Goal: Transaction & Acquisition: Purchase product/service

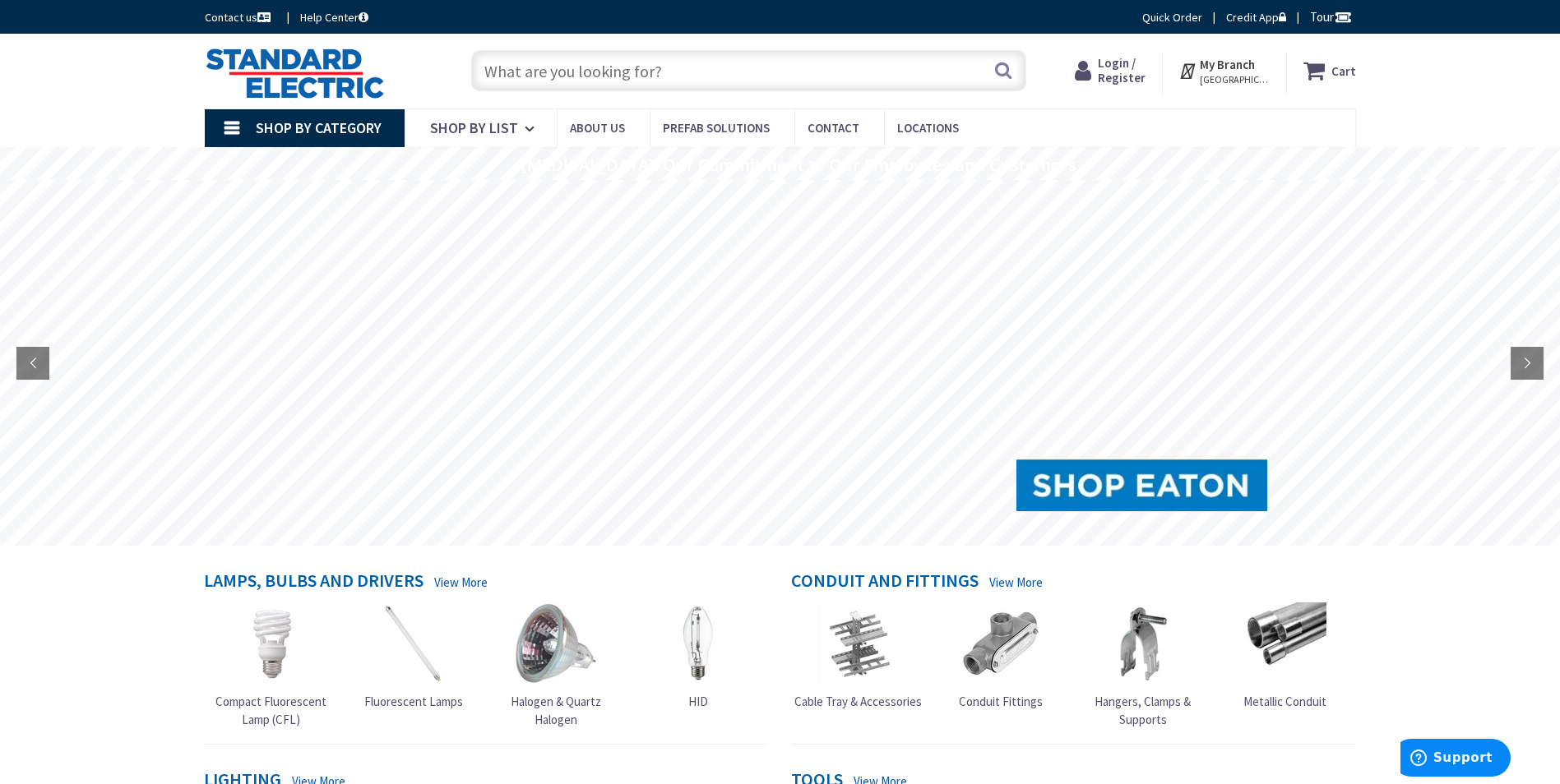
click at [1262, 59] on span "My Branch MANCHESTER, NH" at bounding box center [1234, 71] width 70 height 29
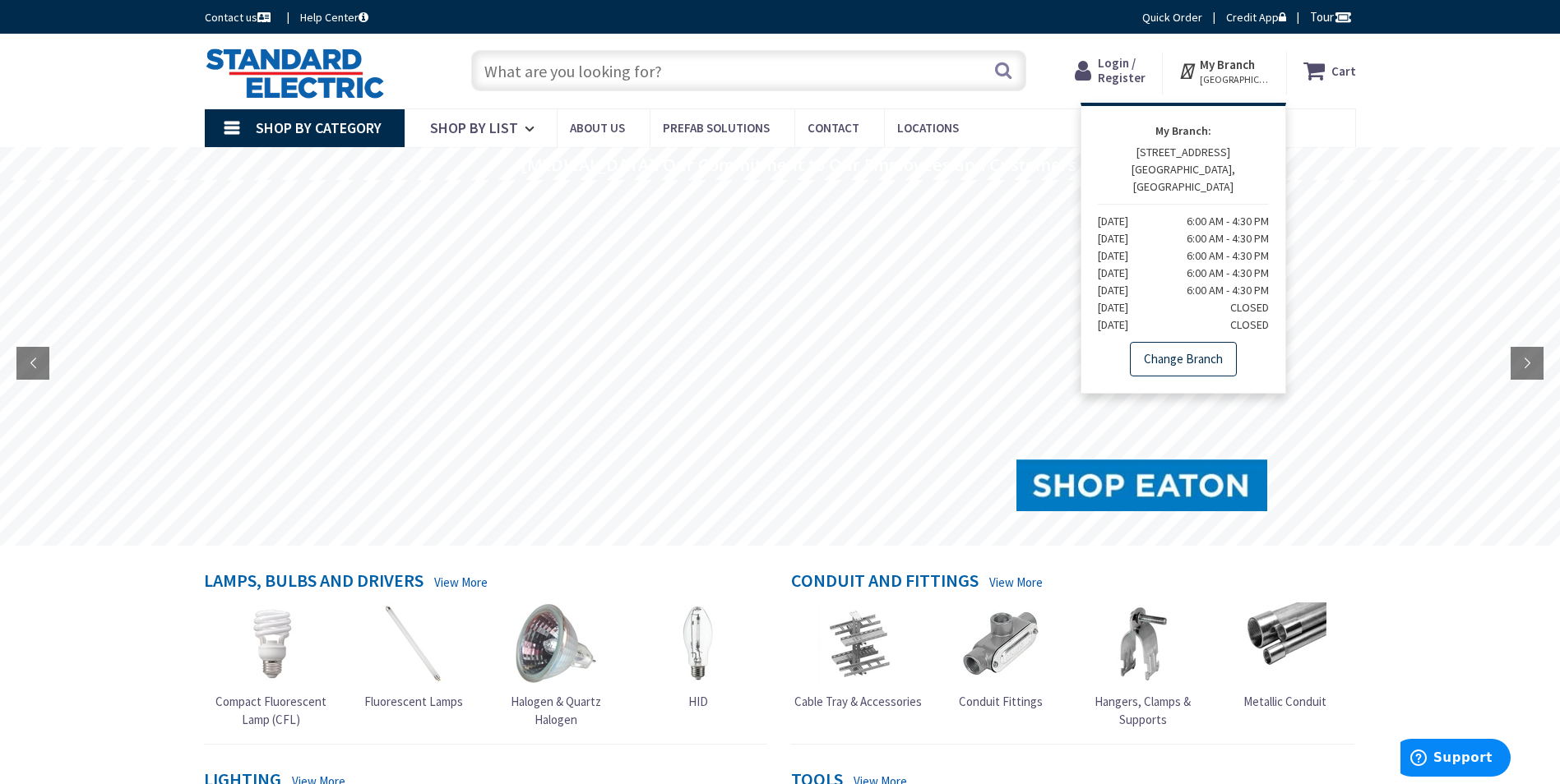
click at [1193, 345] on link "Change Branch" at bounding box center [1183, 359] width 107 height 34
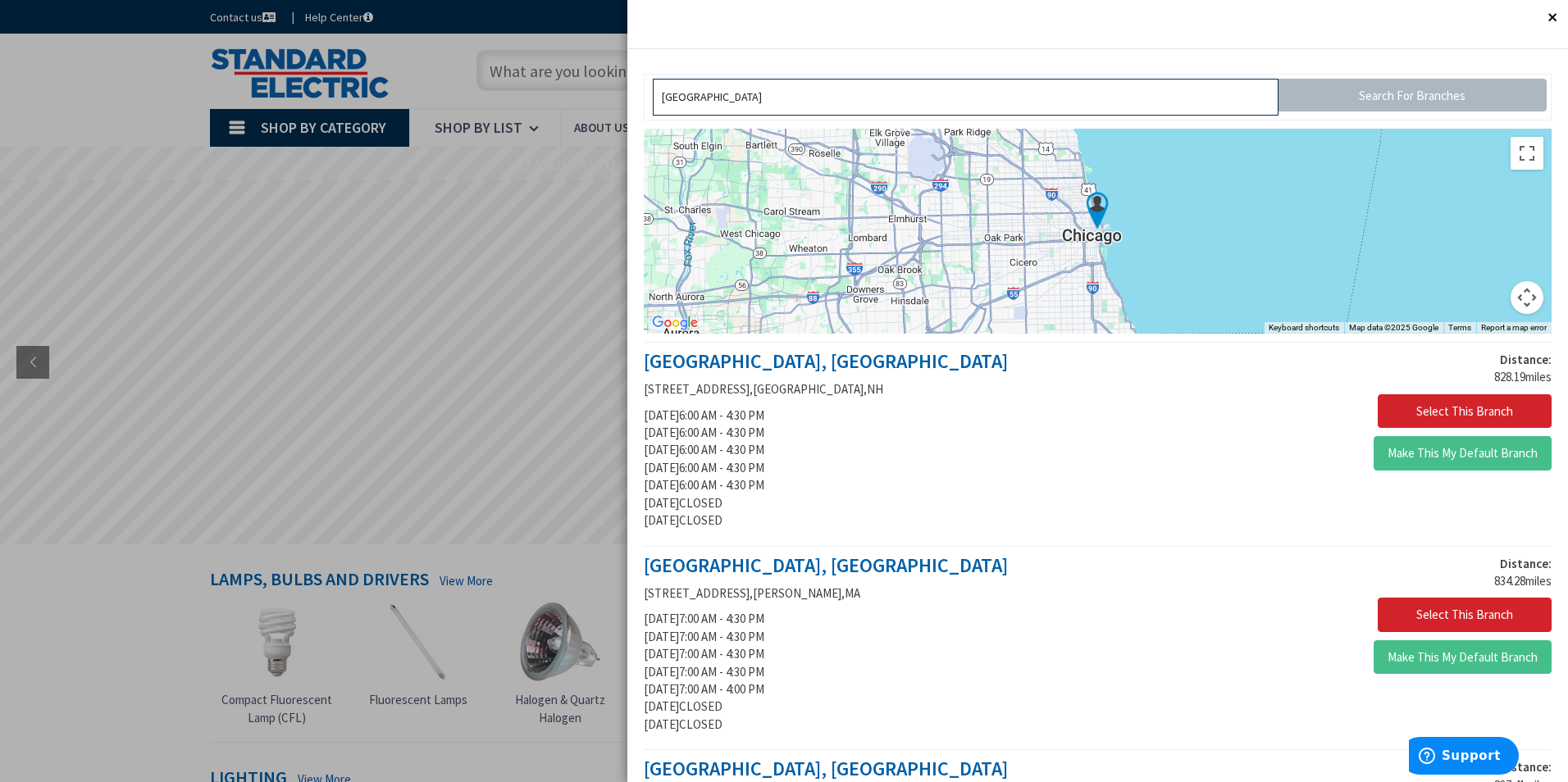
drag, startPoint x: 888, startPoint y: 92, endPoint x: 575, endPoint y: 187, distance: 327.1
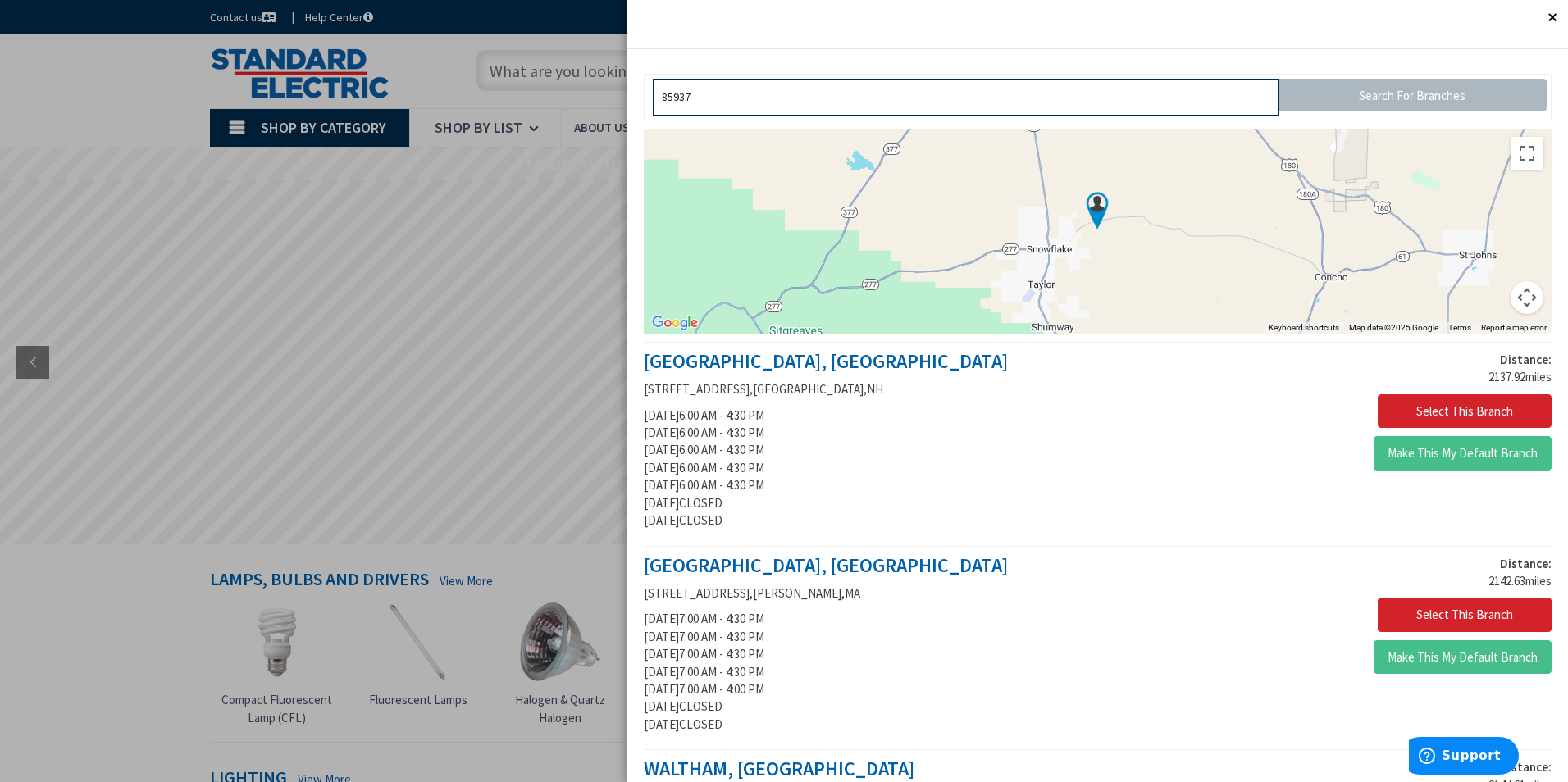
click at [864, 89] on input "85937" at bounding box center [965, 97] width 626 height 37
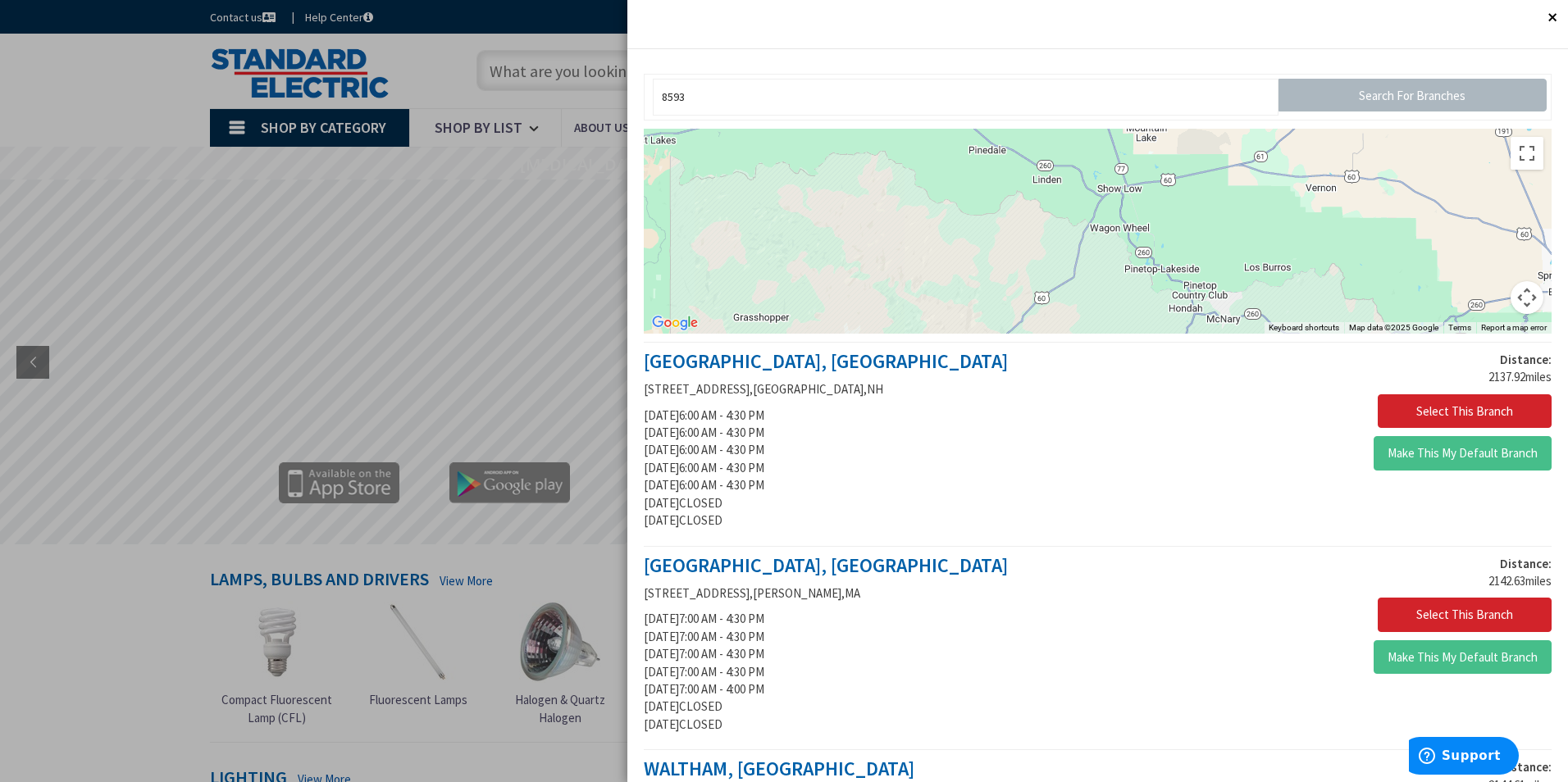
drag, startPoint x: 1090, startPoint y: 218, endPoint x: 1131, endPoint y: -26, distance: 247.4
click at [1112, 210] on div "To navigate, press the arrow keys." at bounding box center [1098, 231] width 908 height 205
click at [1113, 192] on div "To navigate, press the arrow keys." at bounding box center [1098, 231] width 908 height 205
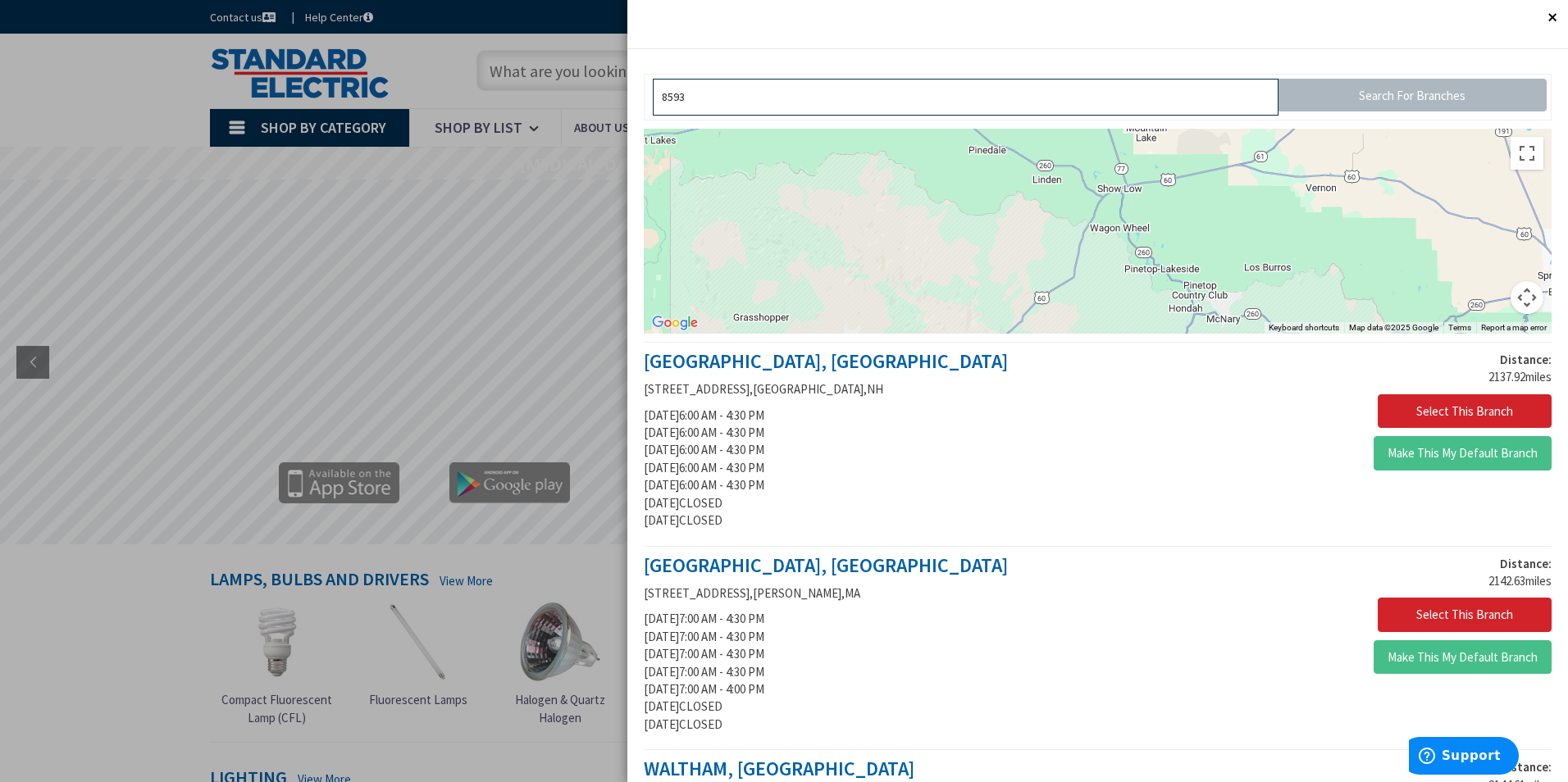
click at [903, 111] on input "8593" at bounding box center [965, 97] width 626 height 37
type input "8"
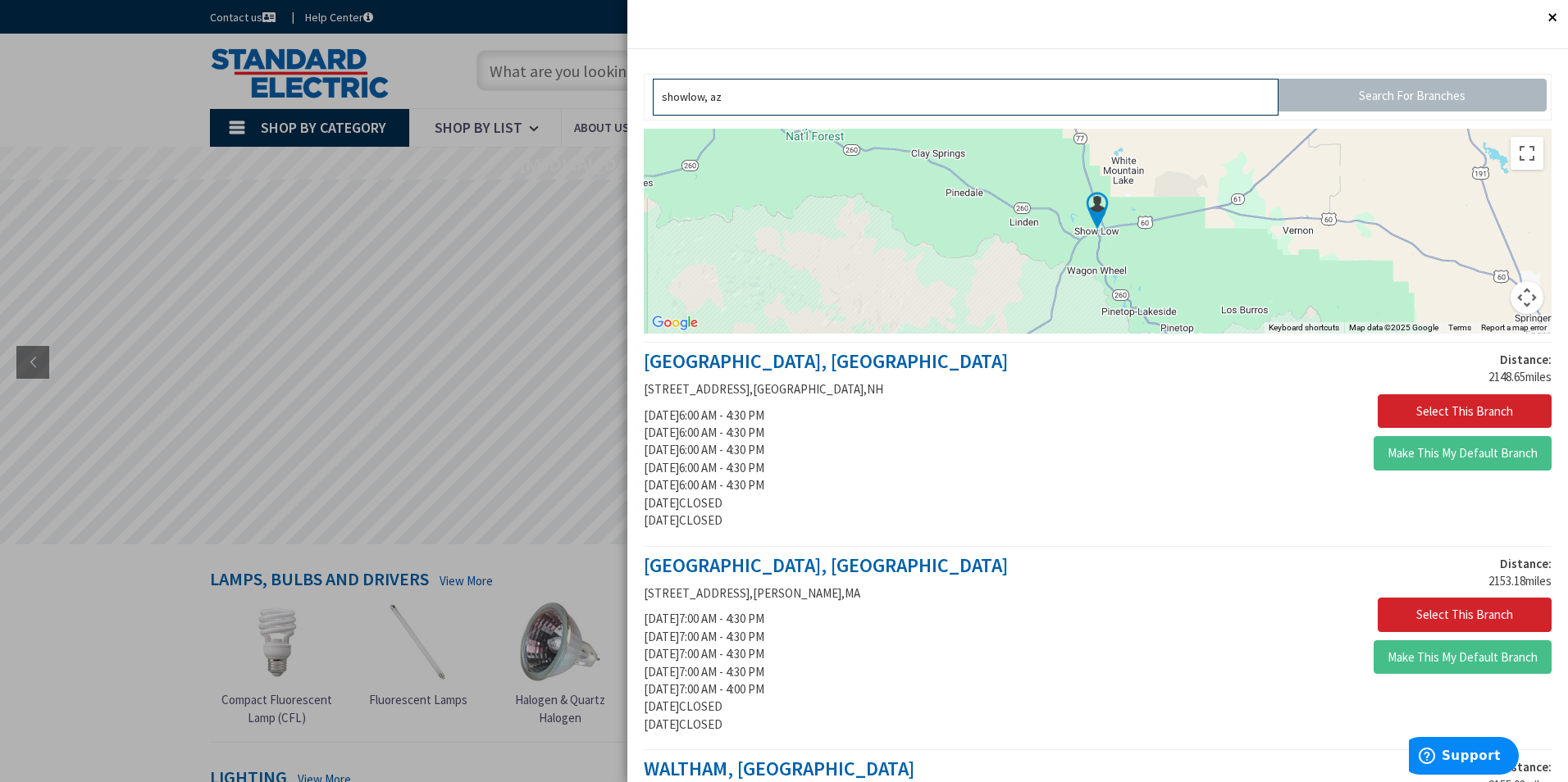
type input "showlow, az"
click at [951, 424] on div "MANCHESTER, NH 7096 S WILLOW STREET , MANCHESTER , NH Monday 6:00 AM - 4:30 PM …" at bounding box center [865, 444] width 467 height 187
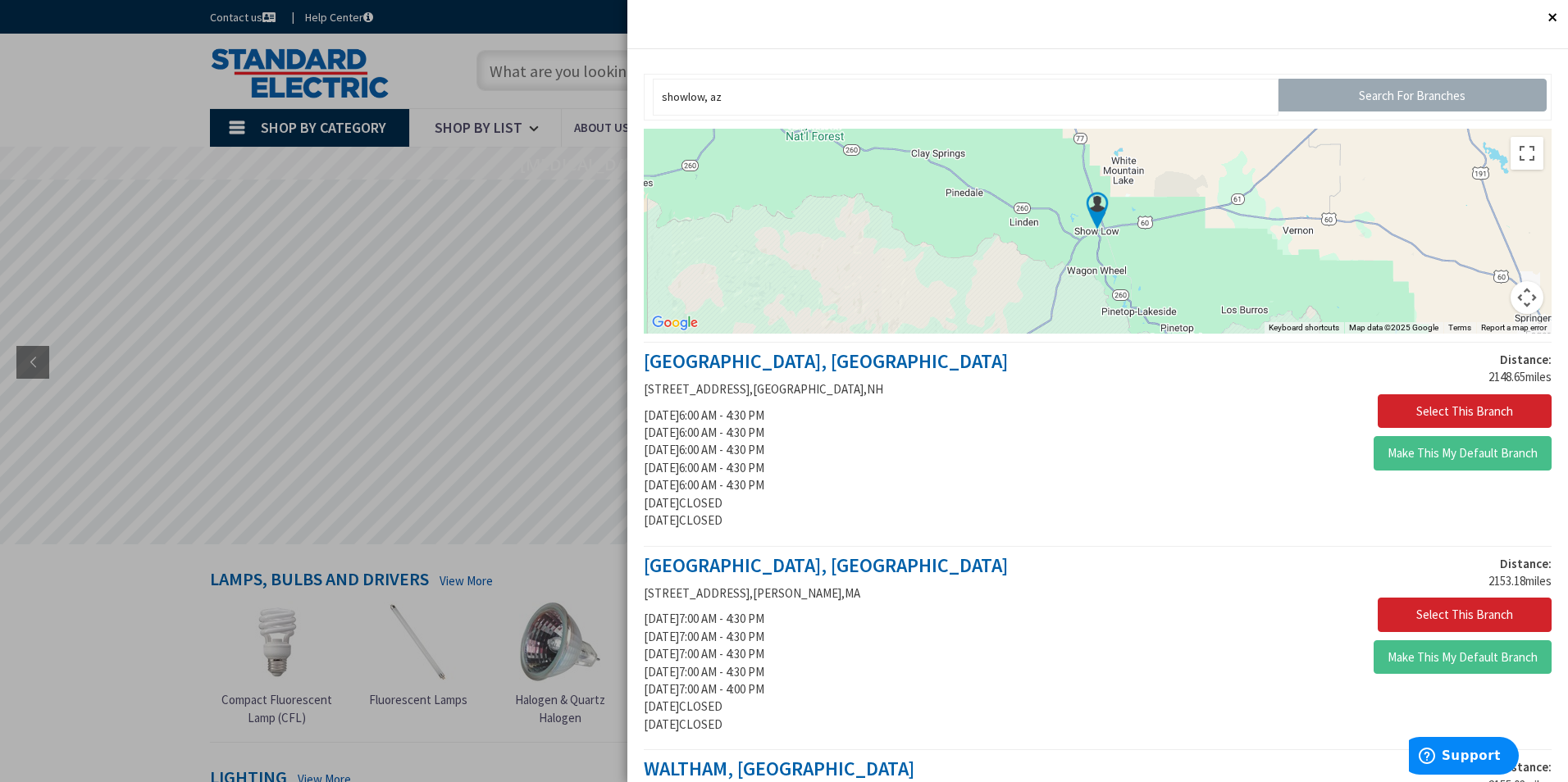
click at [1287, 105] on input "Search For Branches" at bounding box center [1412, 95] width 268 height 33
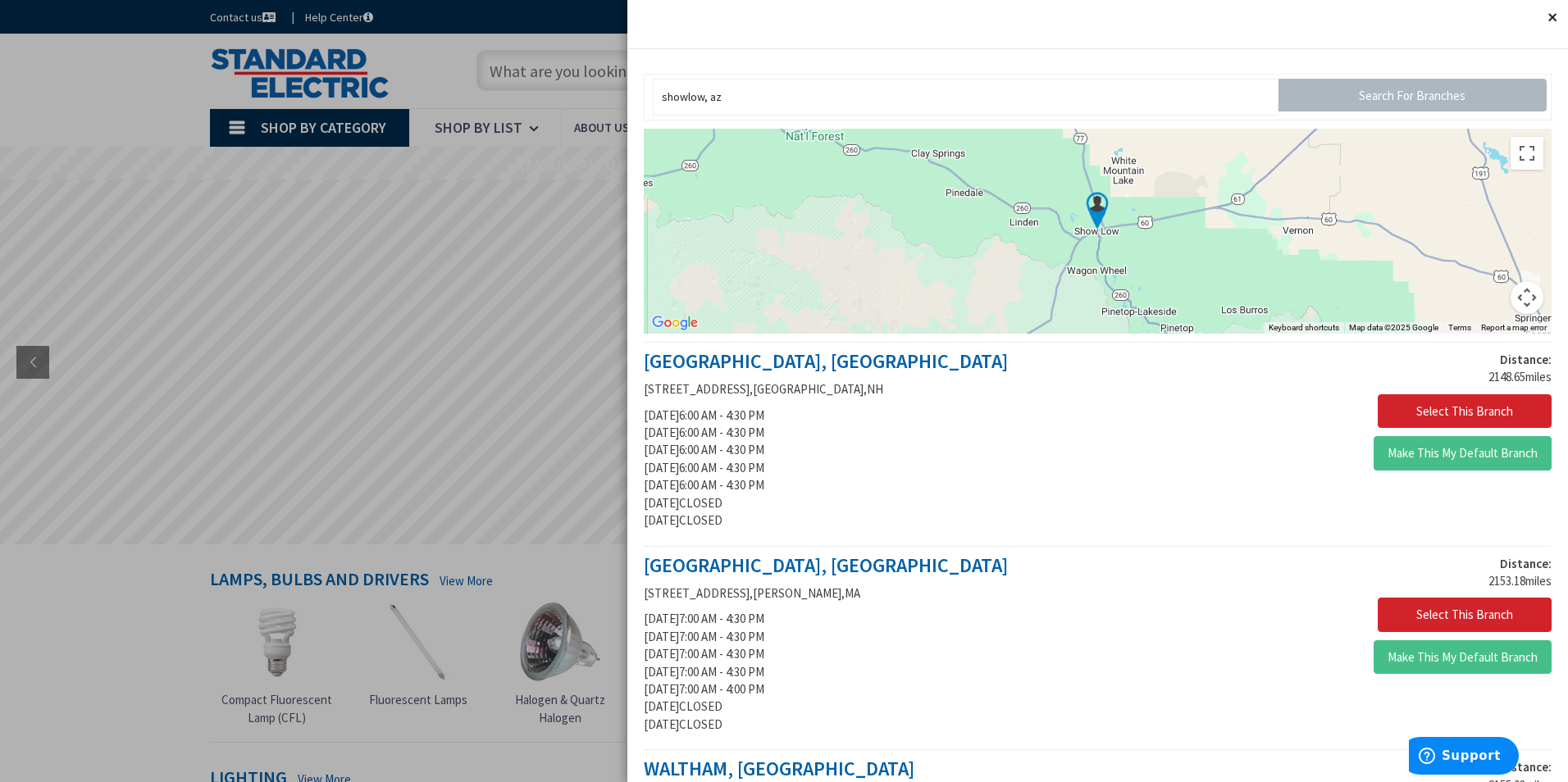
click at [1535, 9] on button "Close" at bounding box center [1552, 16] width 33 height 33
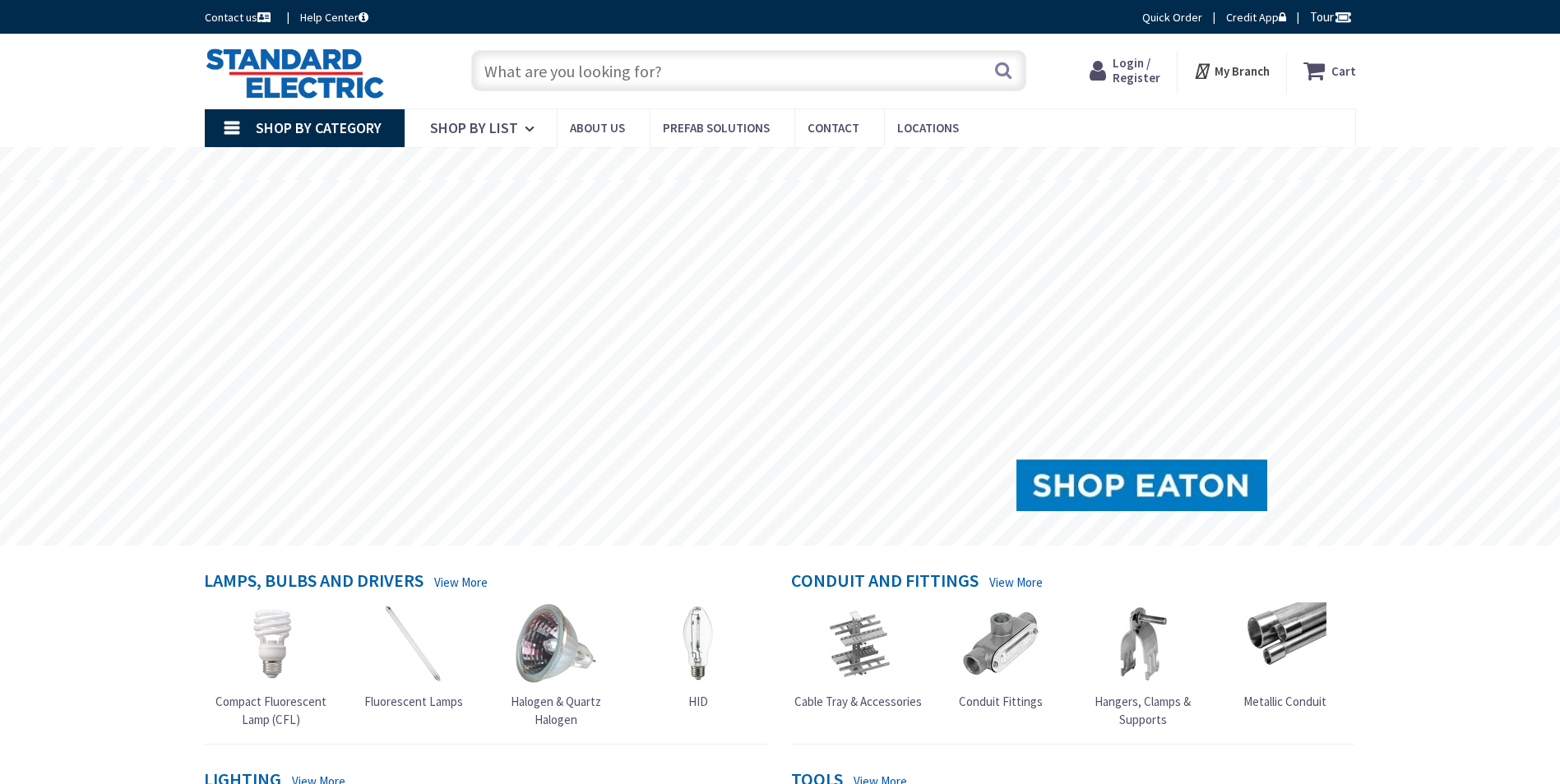
click at [546, 67] on input "text" at bounding box center [749, 71] width 555 height 41
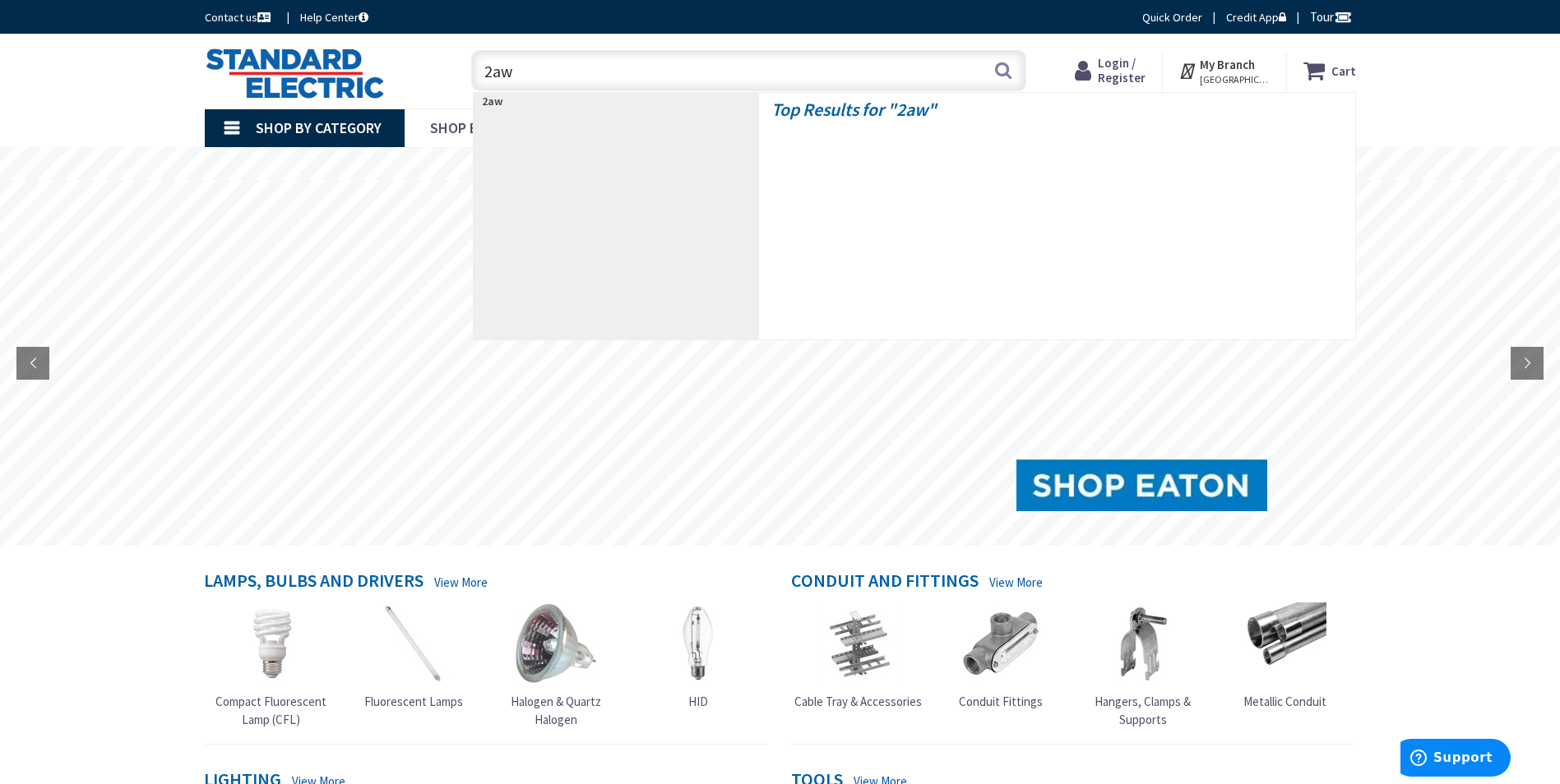
type input "2awg"
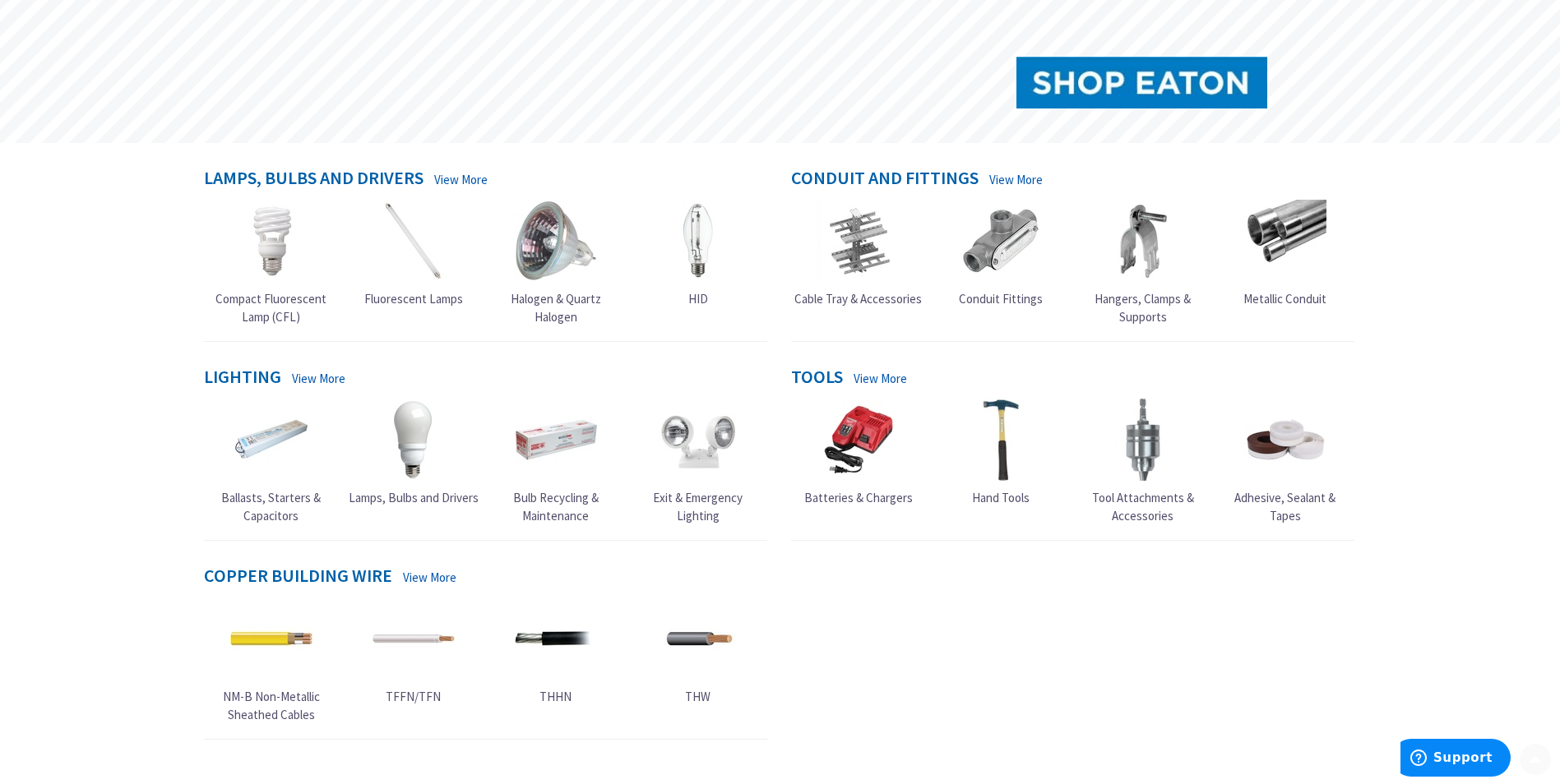
scroll to position [414, 0]
